Goal: Task Accomplishment & Management: Manage account settings

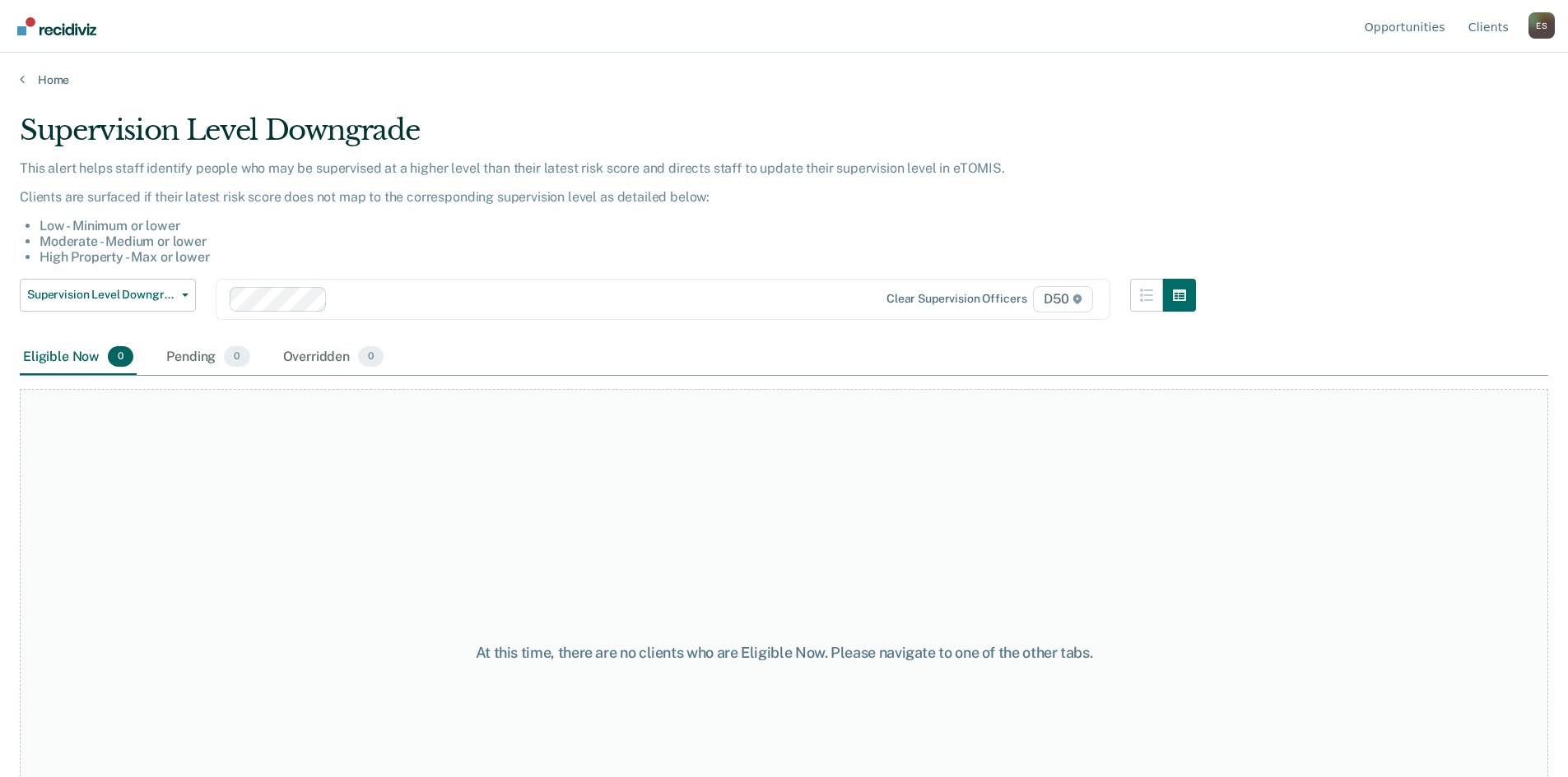
scroll to position [82, 0]
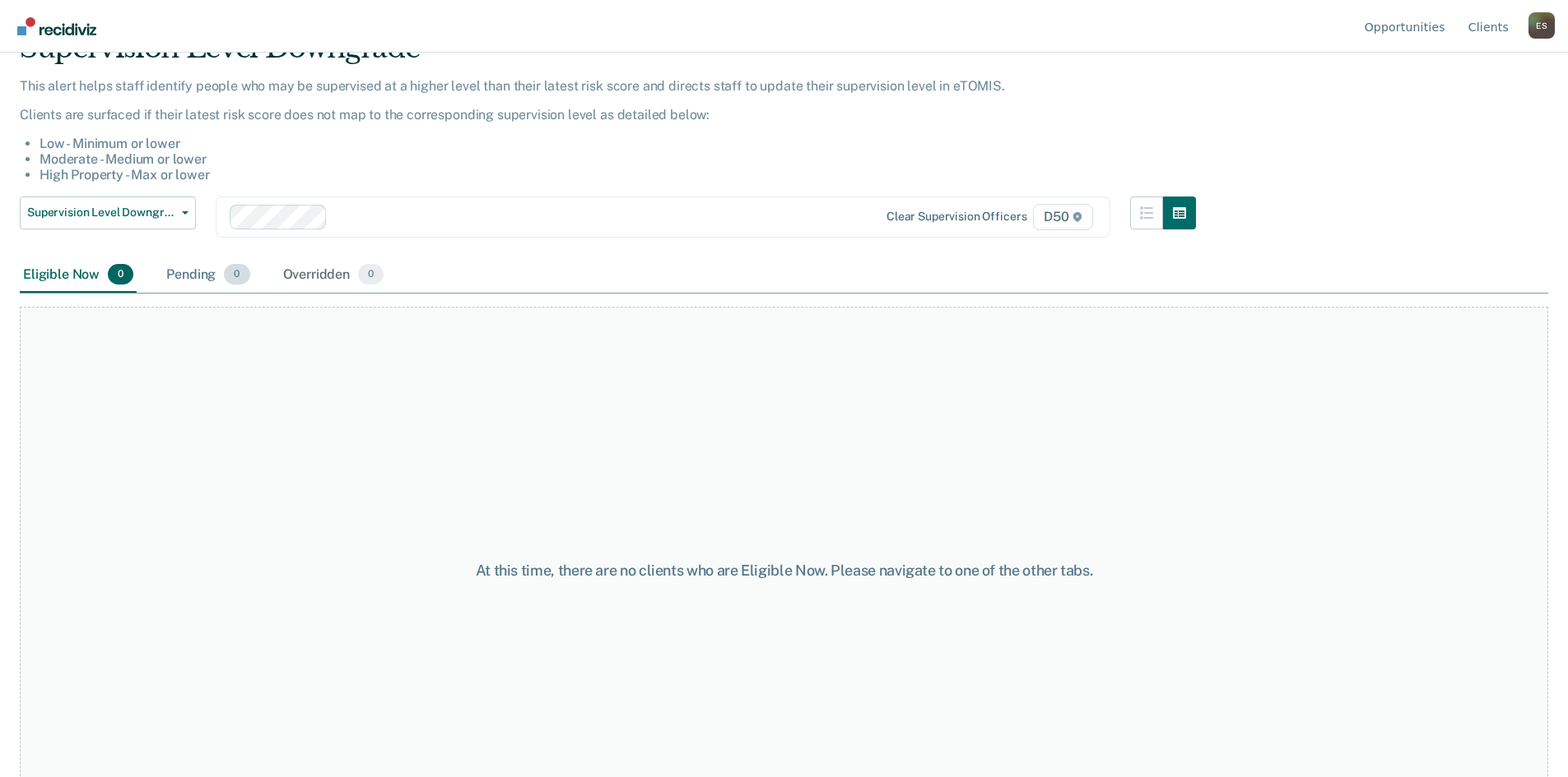
click at [194, 282] on div "Pending 0" at bounding box center [207, 275] width 89 height 36
click at [337, 279] on div "Overridden 0" at bounding box center [334, 275] width 108 height 36
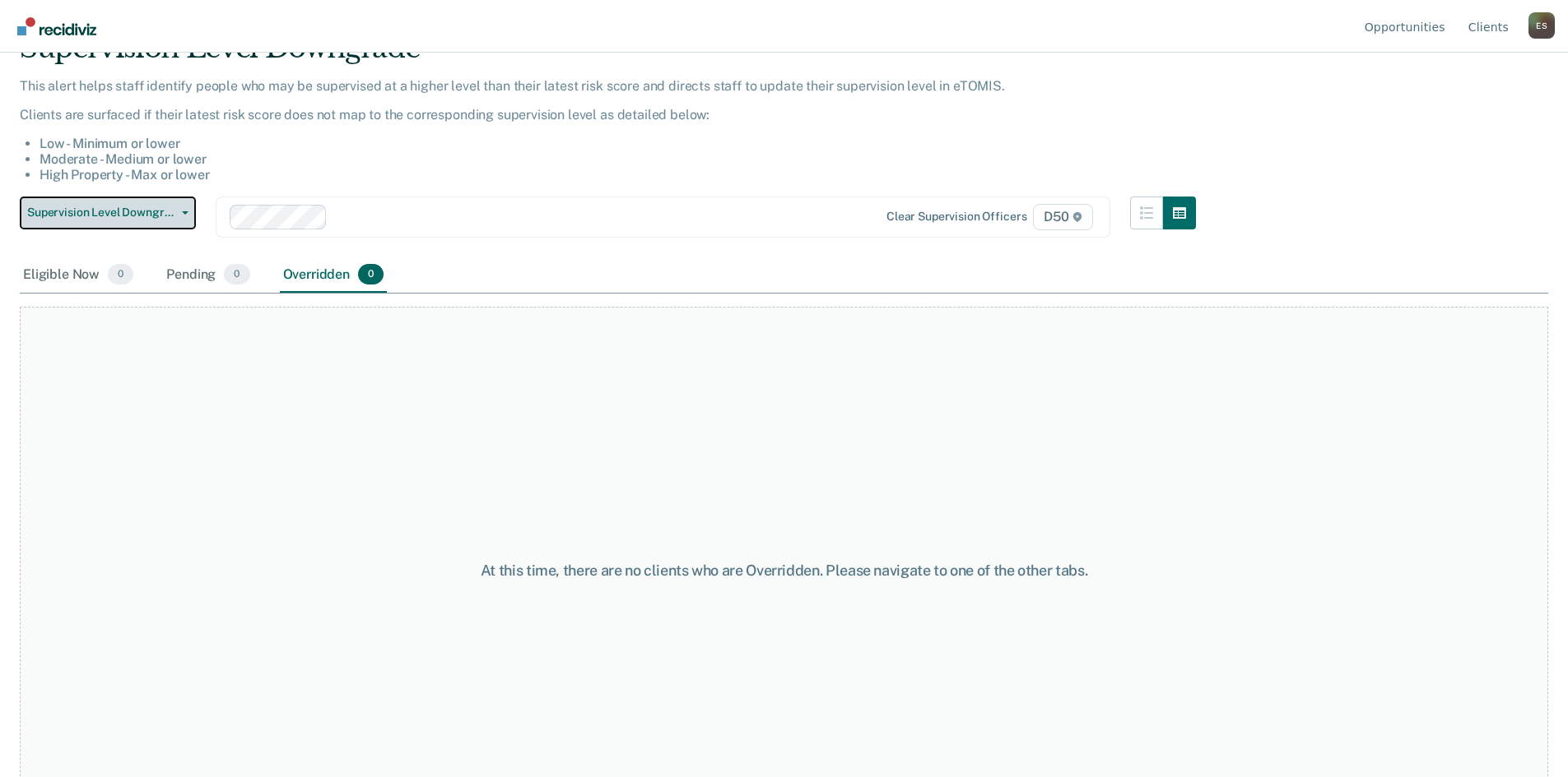
click at [155, 214] on span "Supervision Level Downgrade" at bounding box center [101, 213] width 148 height 14
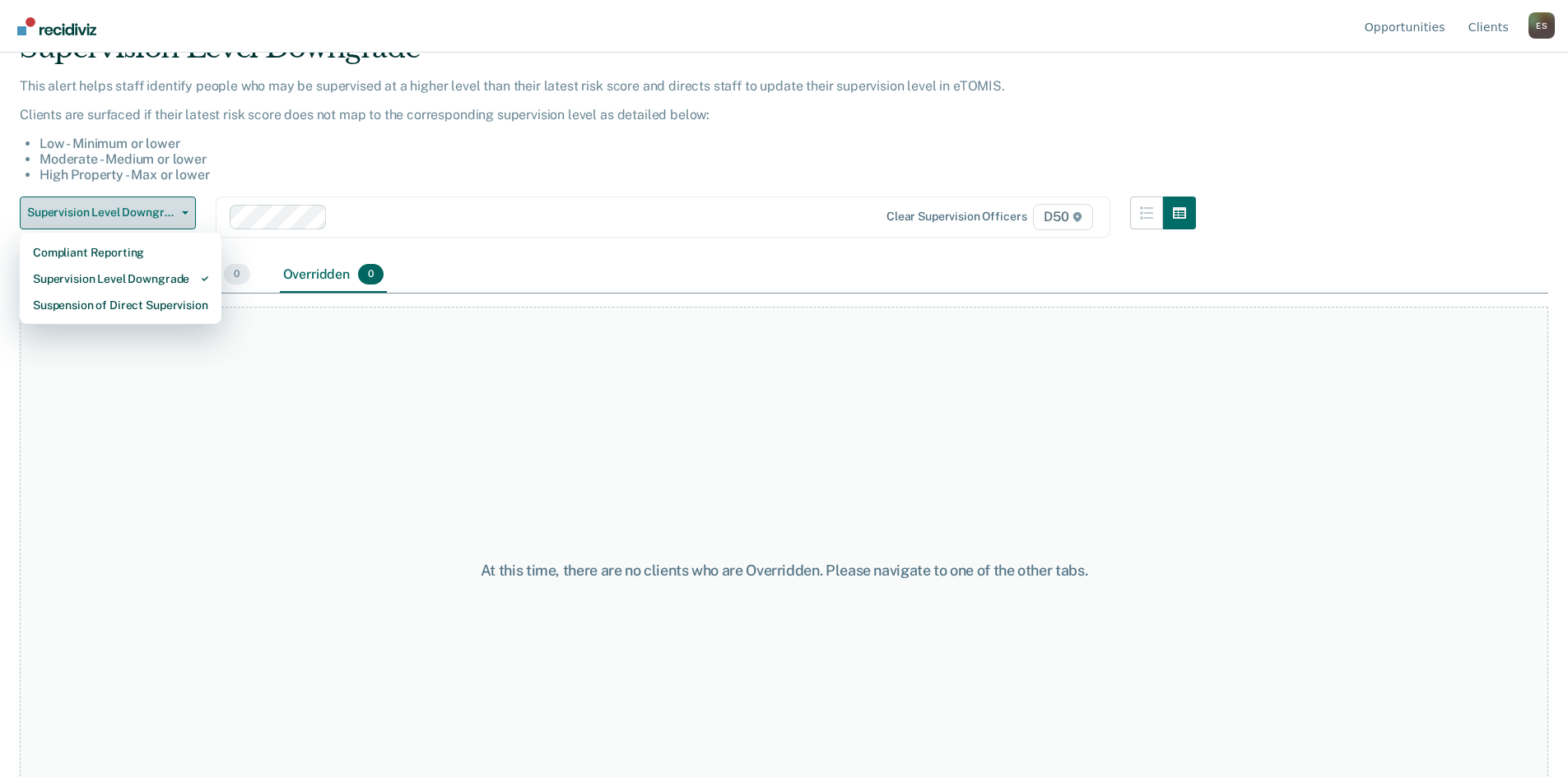
click at [155, 214] on span "Supervision Level Downgrade" at bounding box center [101, 213] width 148 height 14
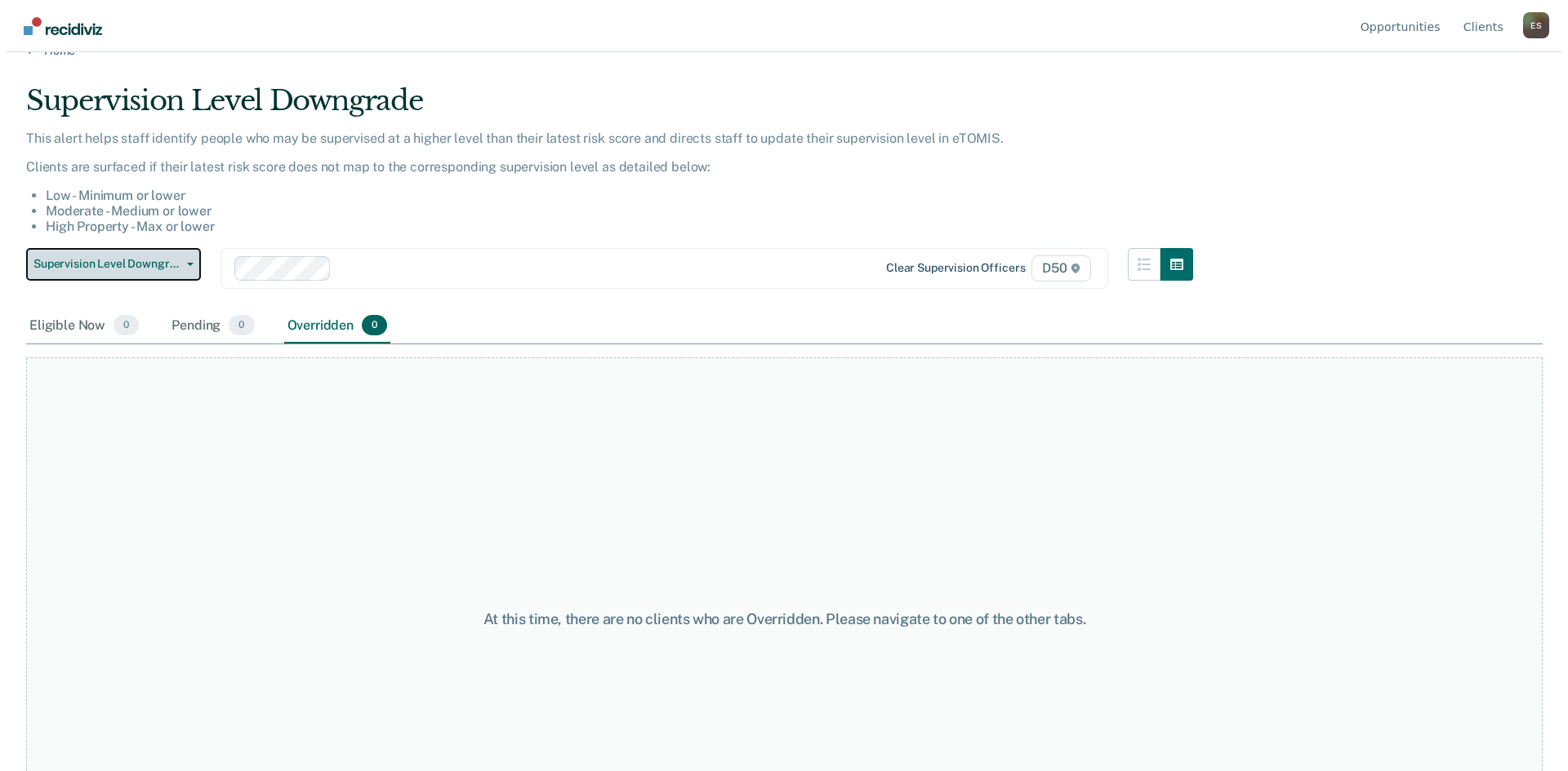
scroll to position [0, 0]
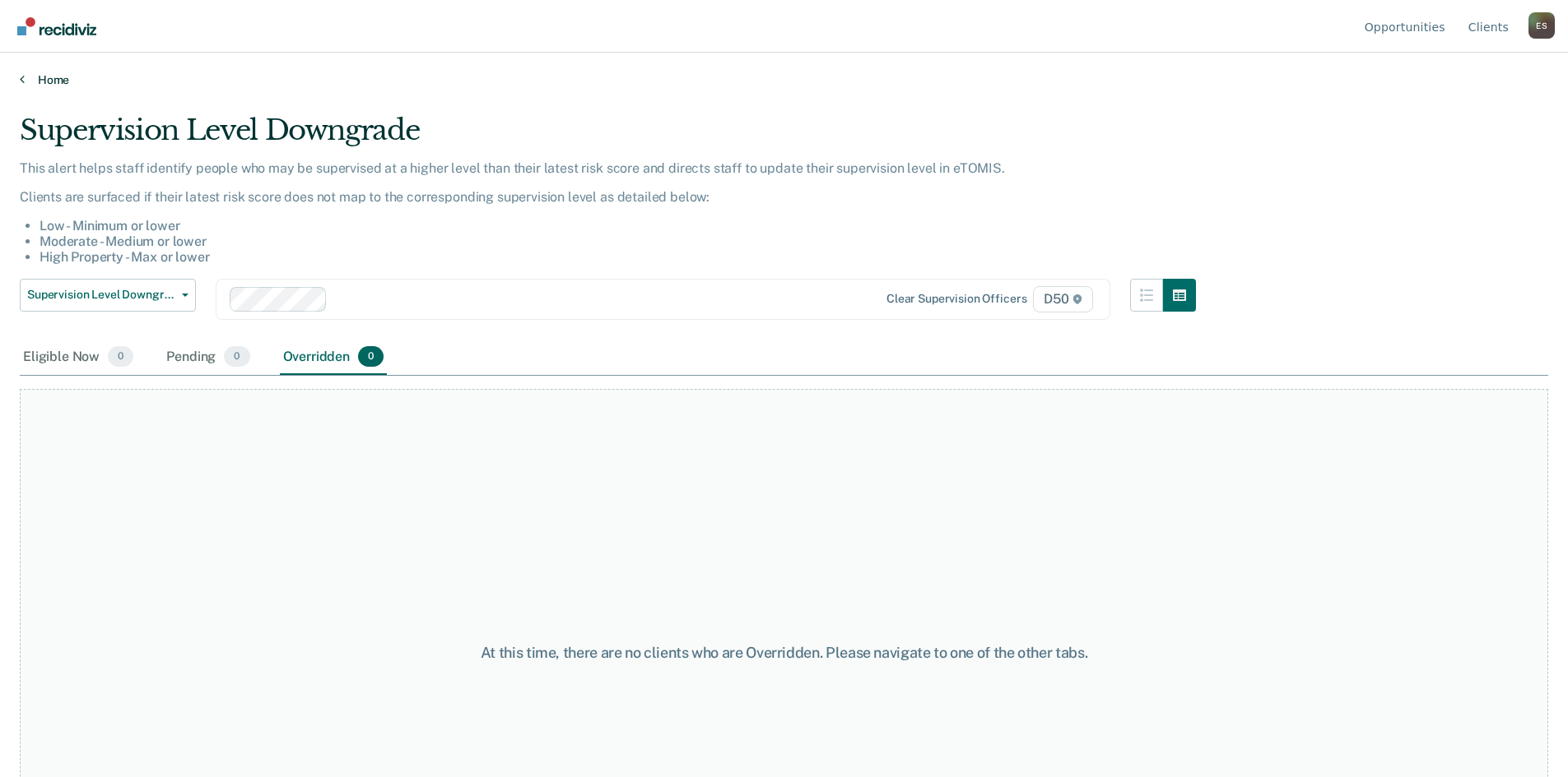
click at [50, 77] on link "Home" at bounding box center [783, 79] width 1528 height 15
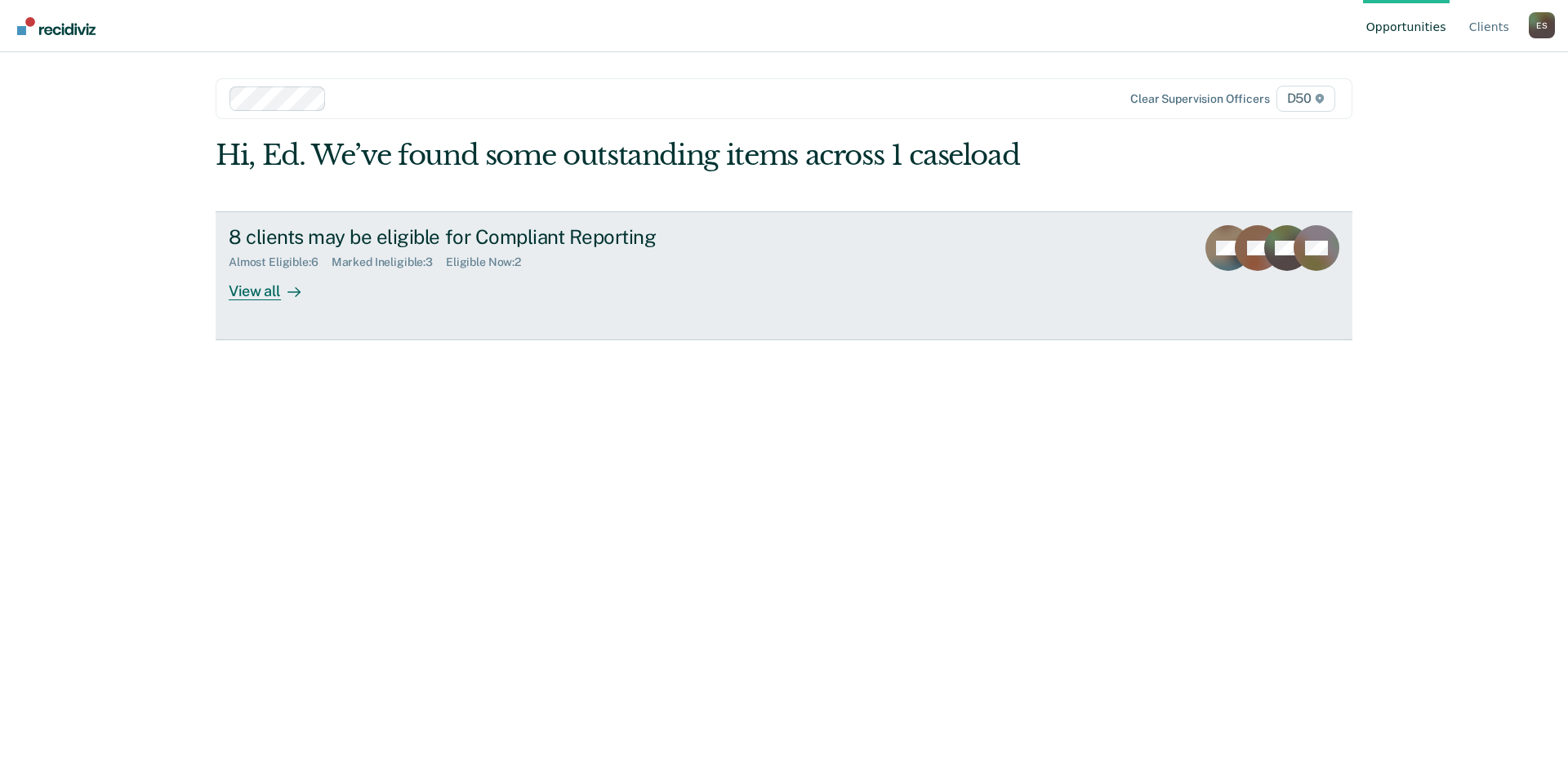
click at [274, 291] on div "View all" at bounding box center [275, 284] width 92 height 32
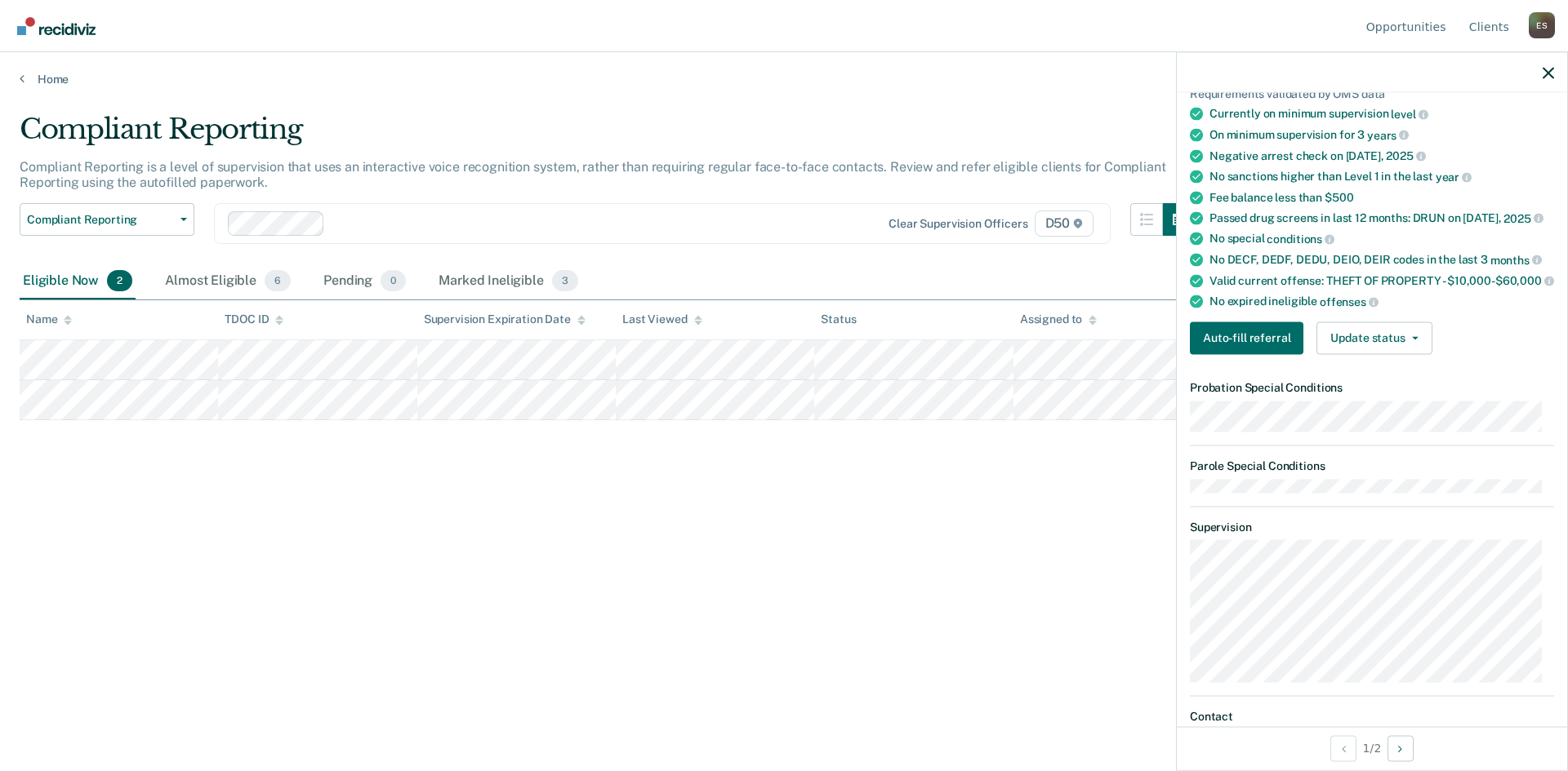
scroll to position [164, 0]
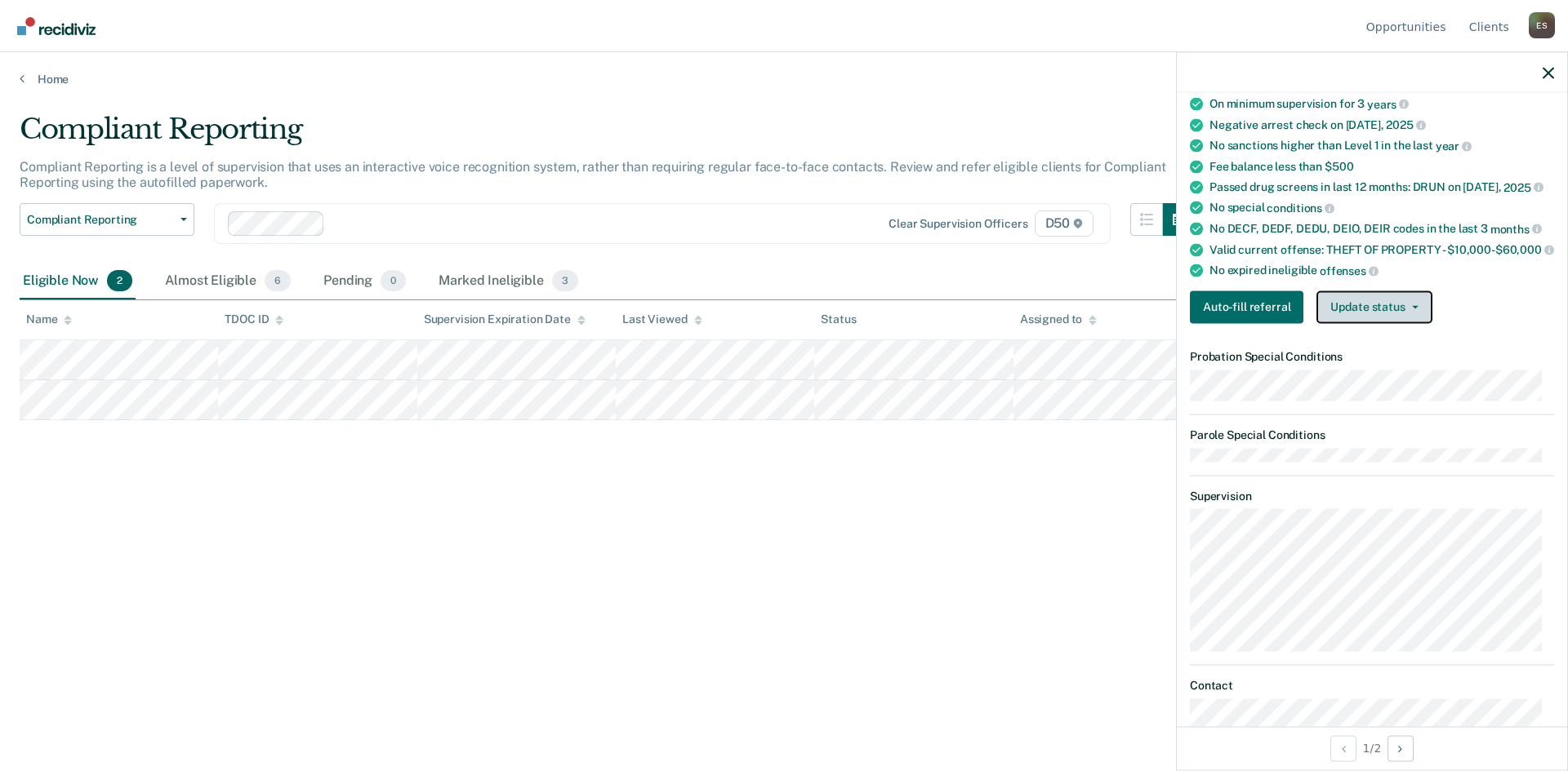
click at [1367, 321] on button "Update status" at bounding box center [1374, 308] width 115 height 33
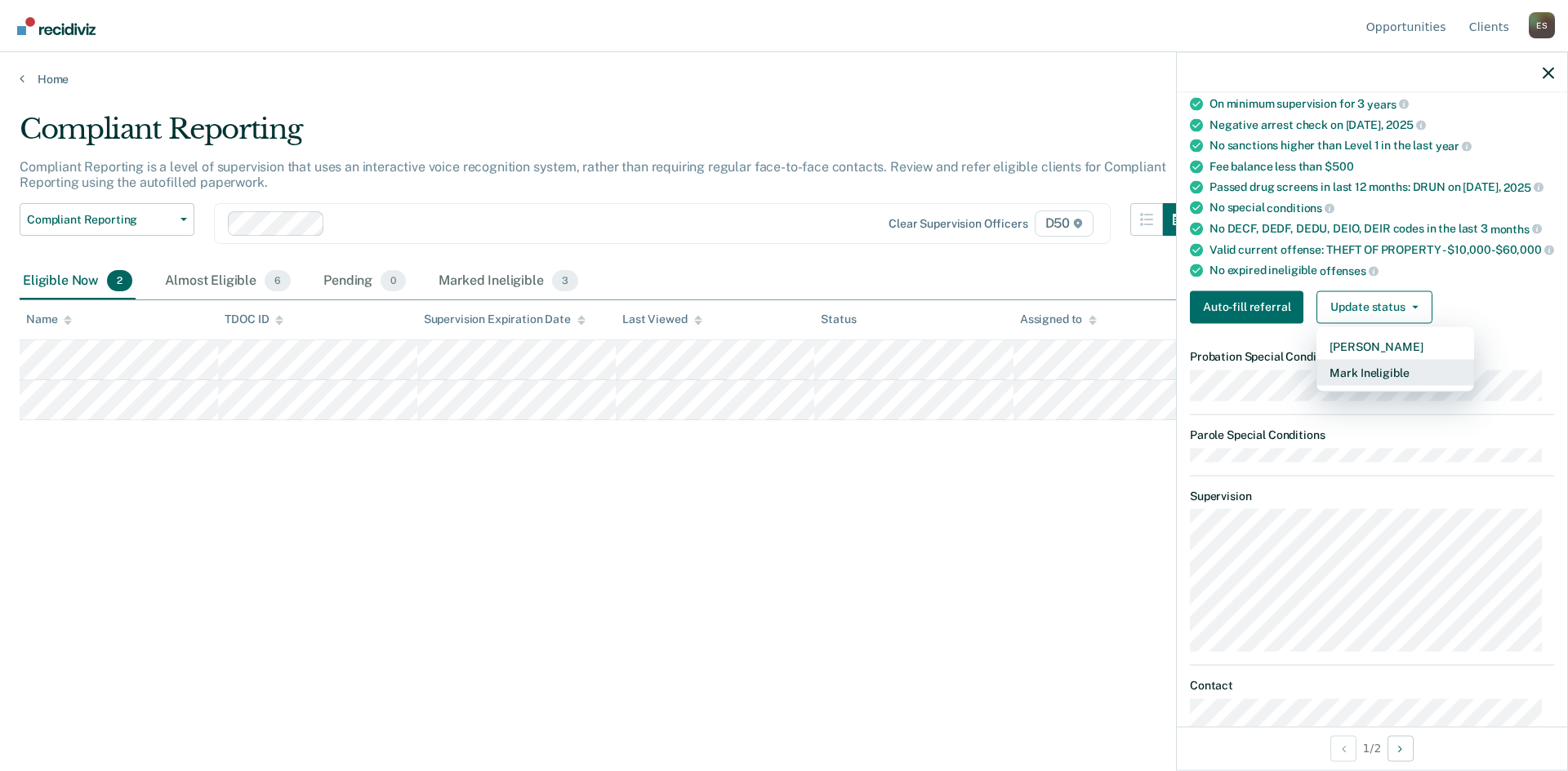
click at [1359, 381] on button "Mark Ineligible" at bounding box center [1396, 372] width 158 height 26
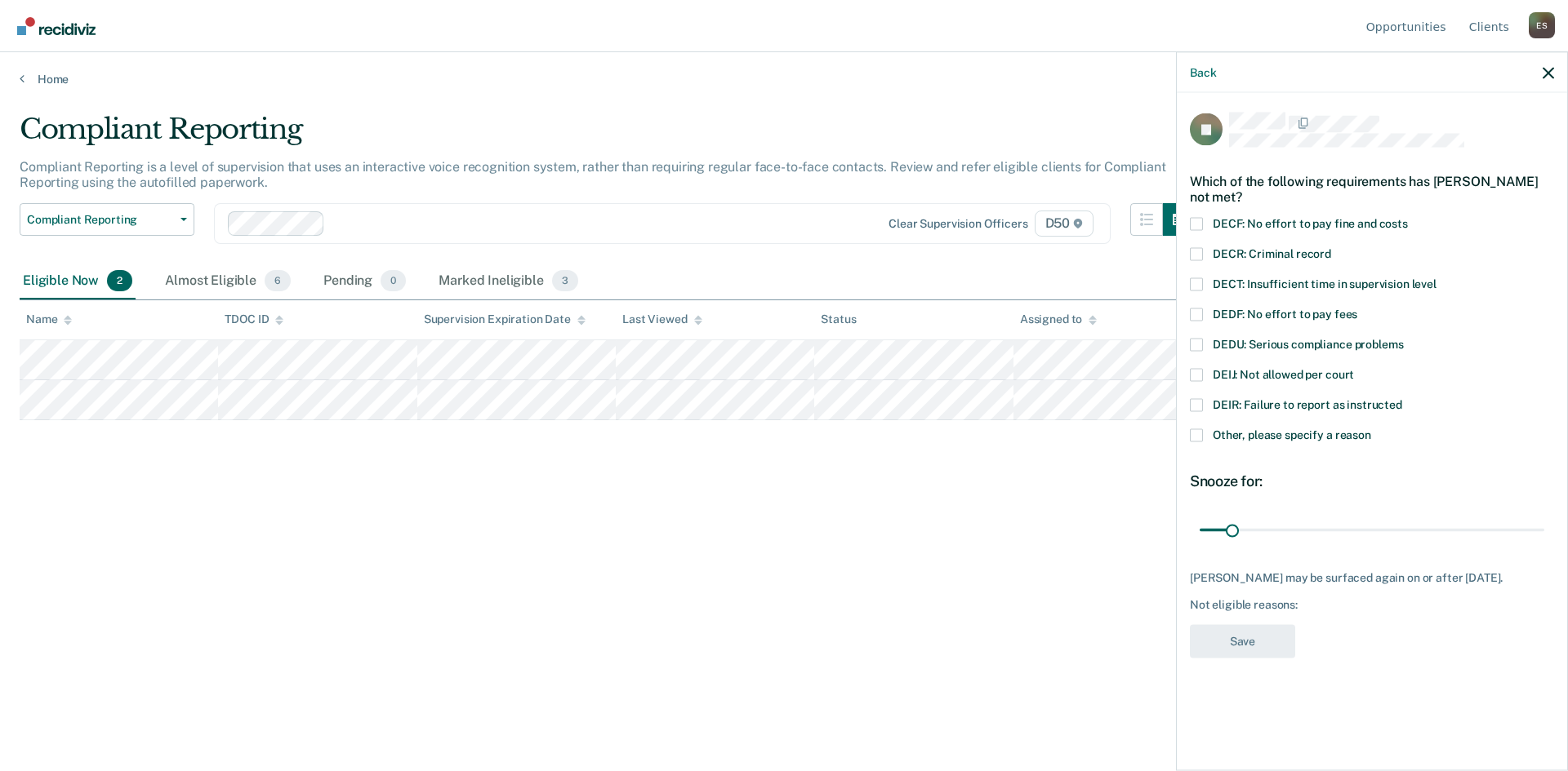
click at [1200, 368] on span at bounding box center [1196, 374] width 13 height 13
click at [1354, 368] on input "DEIJ: Not allowed per court" at bounding box center [1354, 368] width 0 height 0
click at [1222, 626] on button "Save" at bounding box center [1243, 642] width 105 height 33
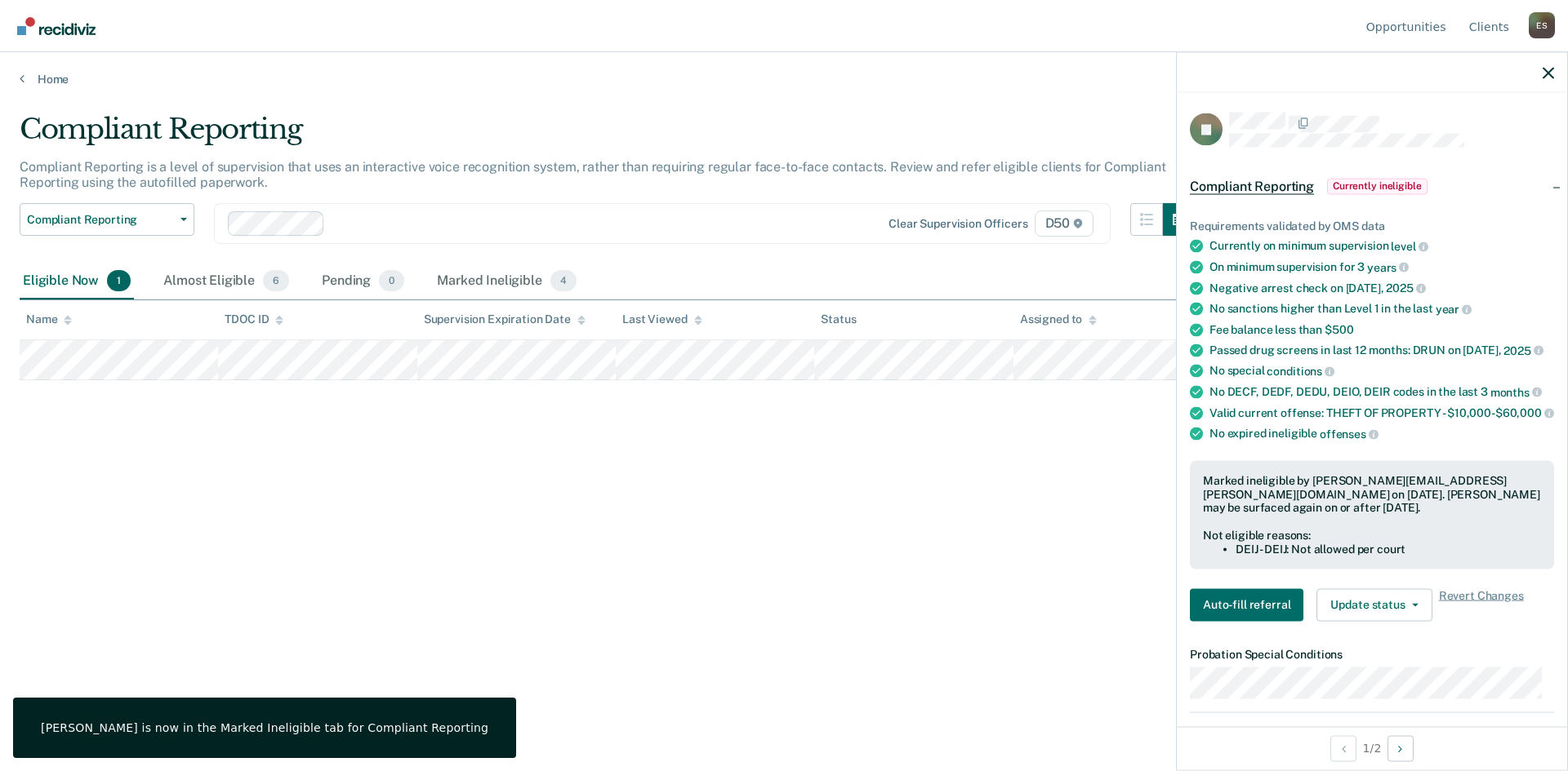
click at [718, 425] on div "Compliant Reporting Compliant Reporting is a level of supervision that uses an …" at bounding box center [784, 381] width 1529 height 536
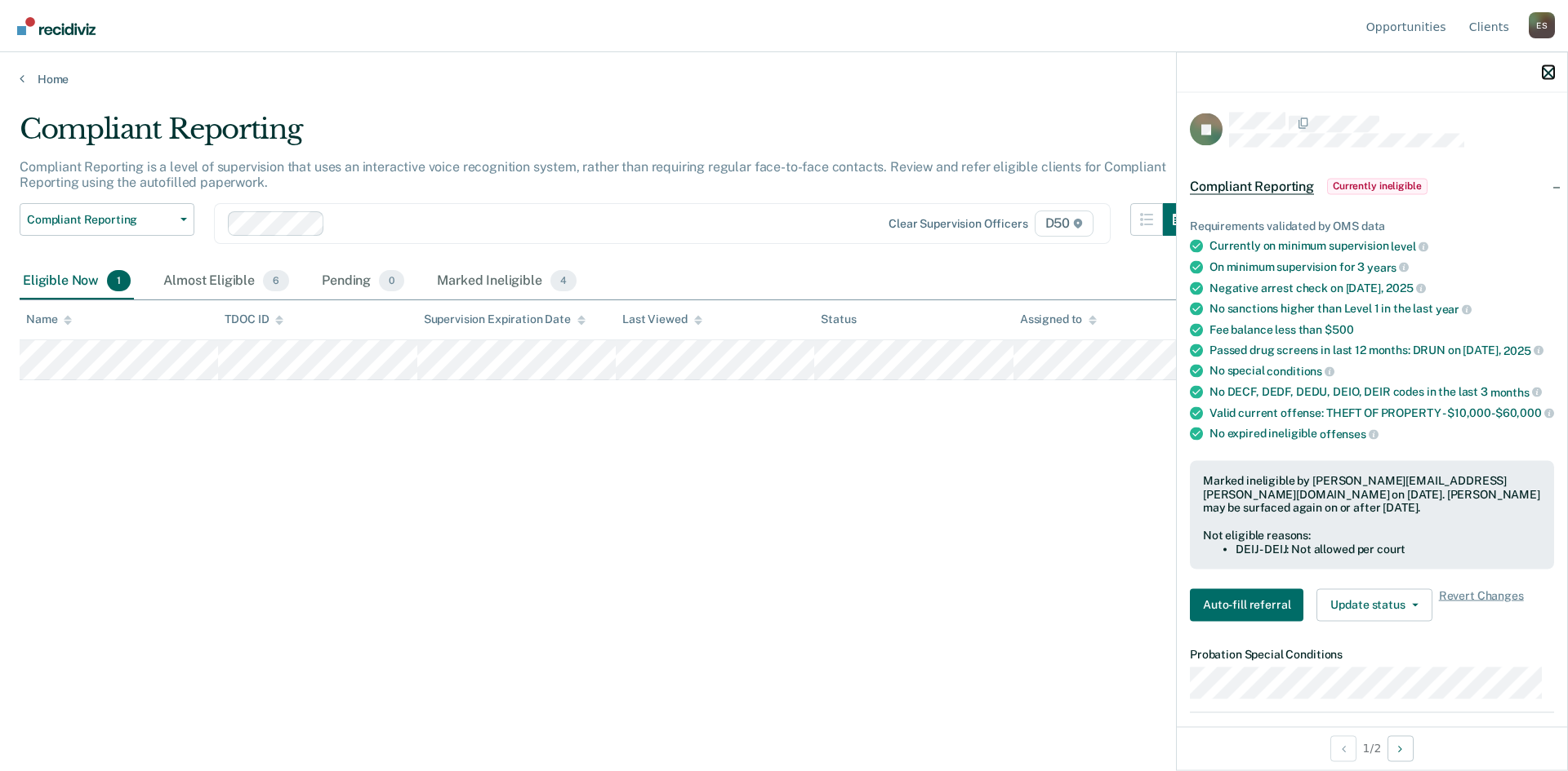
click at [1546, 77] on icon "button" at bounding box center [1549, 73] width 12 height 12
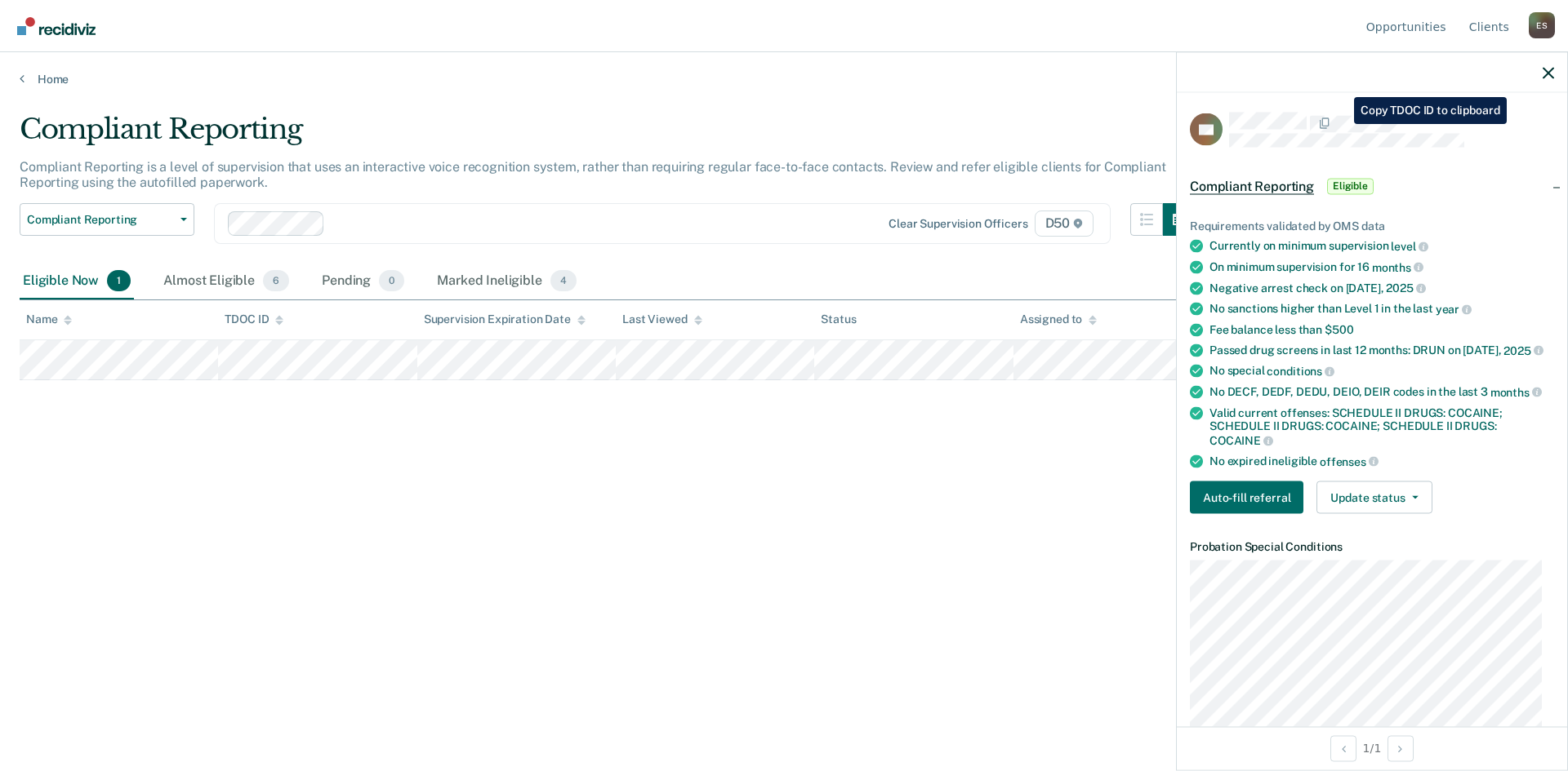
drag, startPoint x: 1379, startPoint y: 110, endPoint x: 1475, endPoint y: 150, distance: 104.0
click at [1485, 153] on article "ZS Compliant Reporting Eligible Requirements validated by OMS data Currently on…" at bounding box center [1372, 678] width 364 height 1130
click at [1303, 119] on div "ZS" at bounding box center [1372, 129] width 364 height 34
click at [556, 524] on div "Compliant Reporting Compliant Reporting is a level of supervision that uses an …" at bounding box center [784, 381] width 1529 height 536
drag, startPoint x: 1548, startPoint y: 73, endPoint x: 1533, endPoint y: 84, distance: 18.6
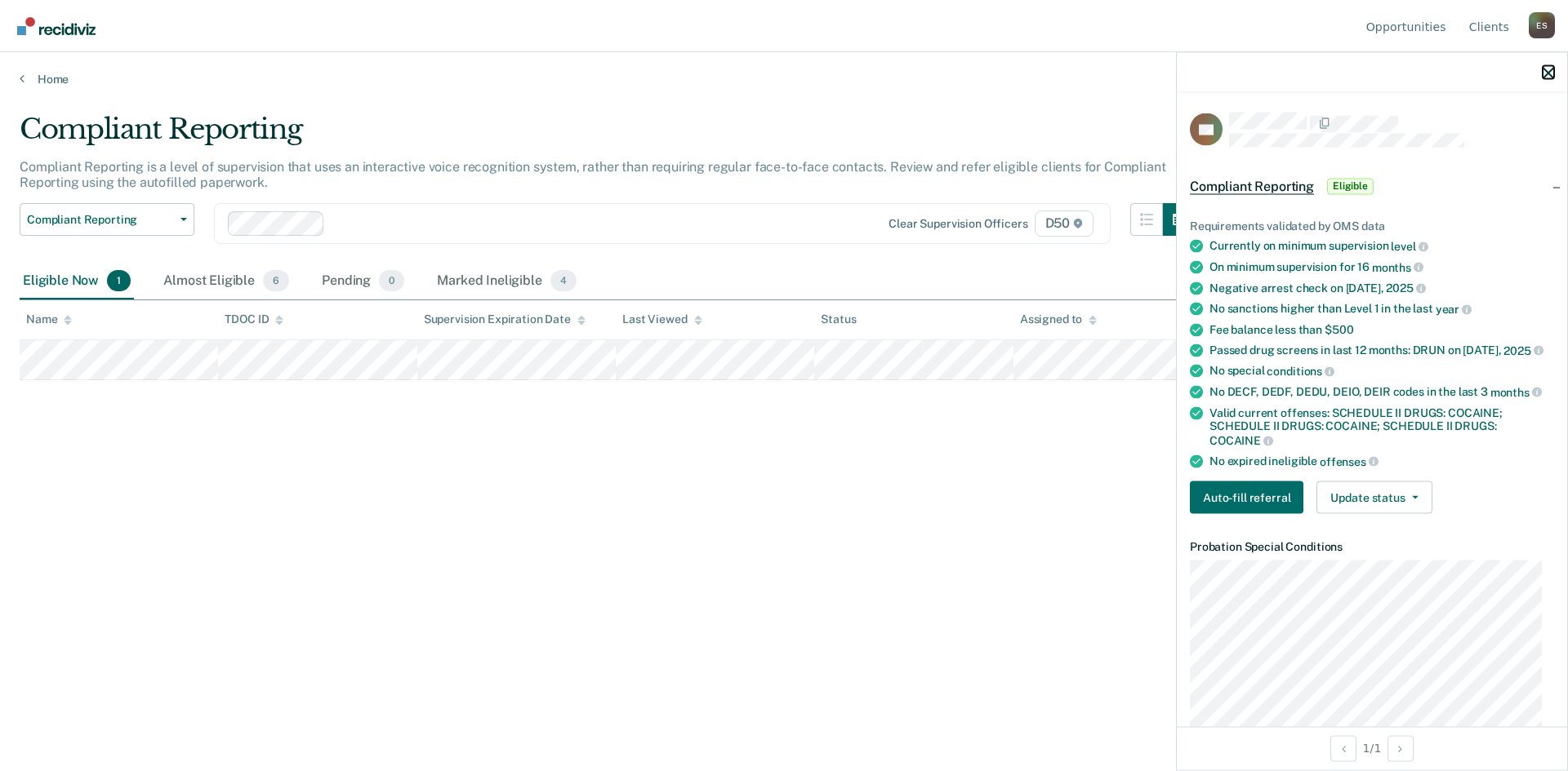
click at [1546, 73] on icon "button" at bounding box center [1549, 73] width 12 height 12
